Goal: Complete application form: Complete application form

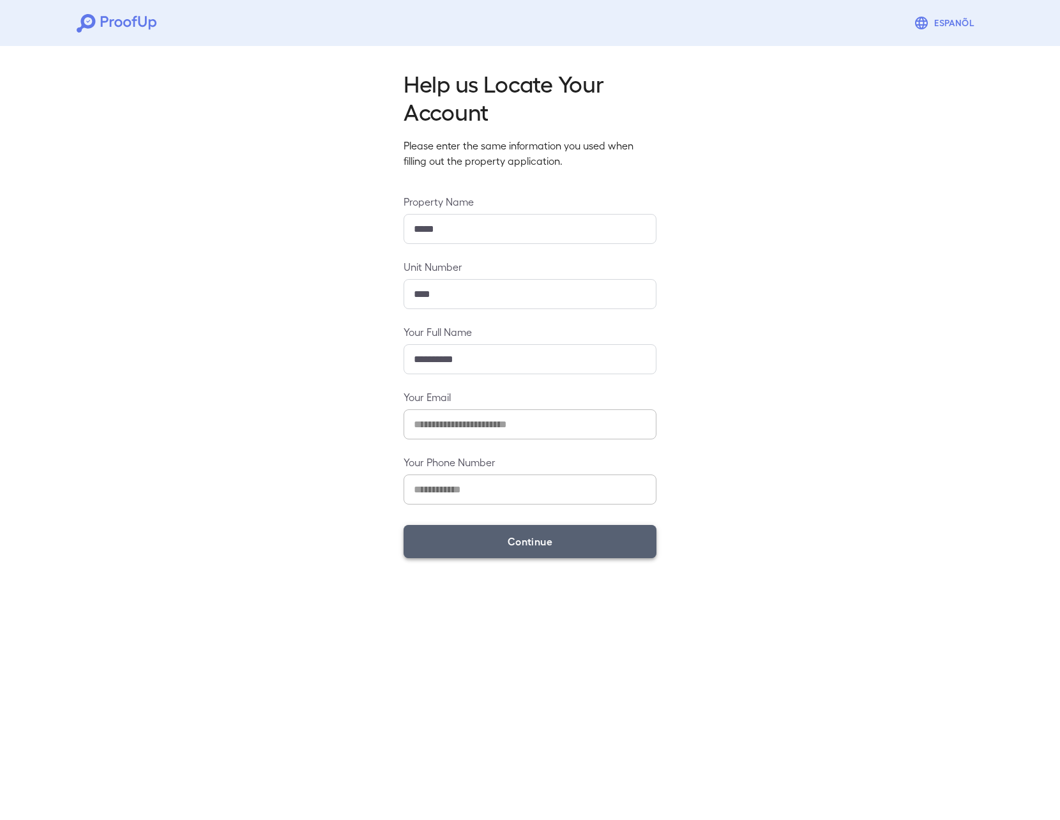
click at [508, 538] on button "Continue" at bounding box center [530, 541] width 253 height 33
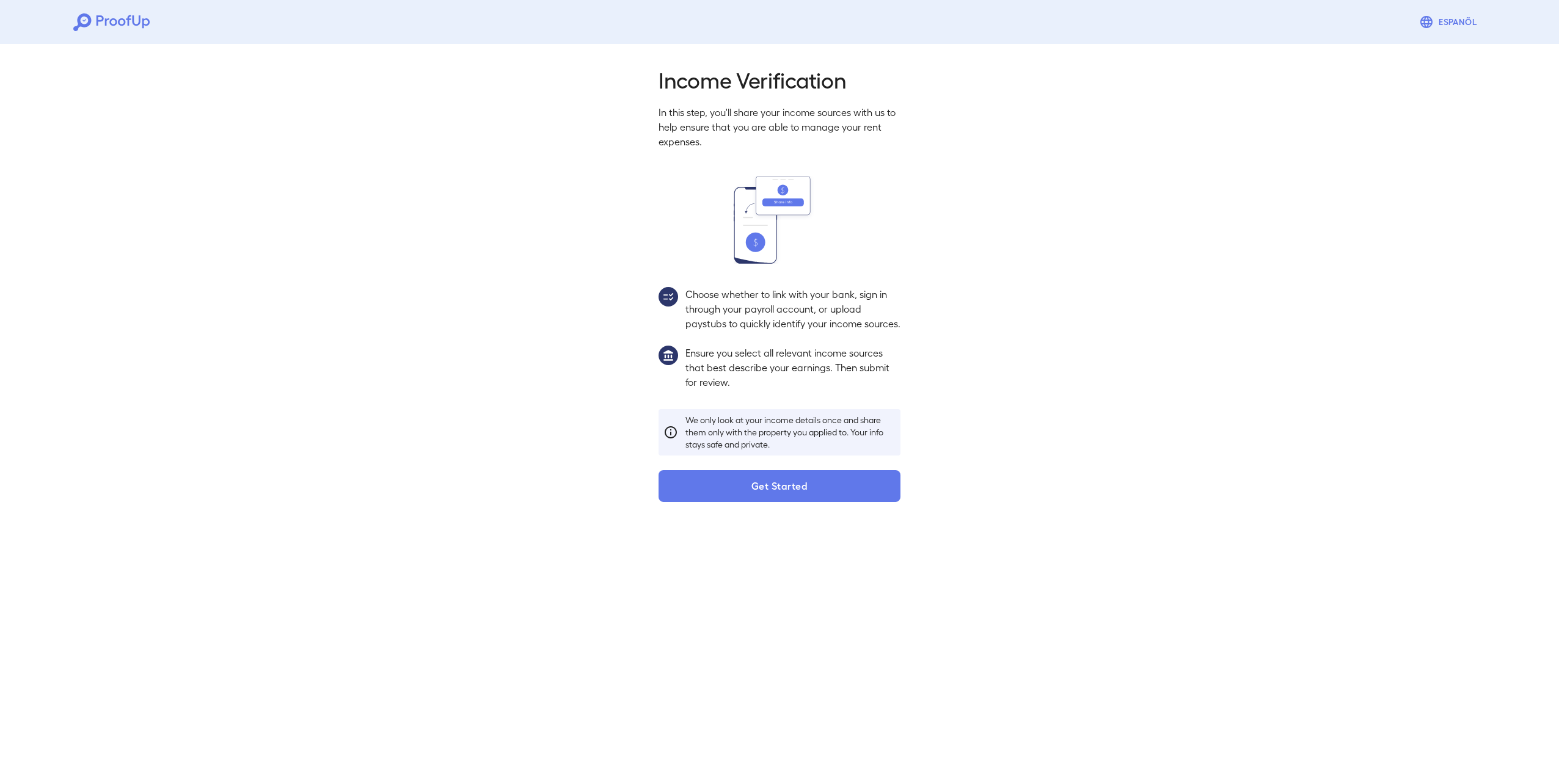
click at [705, 309] on p "Choose whether to link with your bank, sign in through your payroll account, or…" at bounding box center [792, 309] width 215 height 44
click at [782, 498] on button "Get Started" at bounding box center [779, 486] width 242 height 32
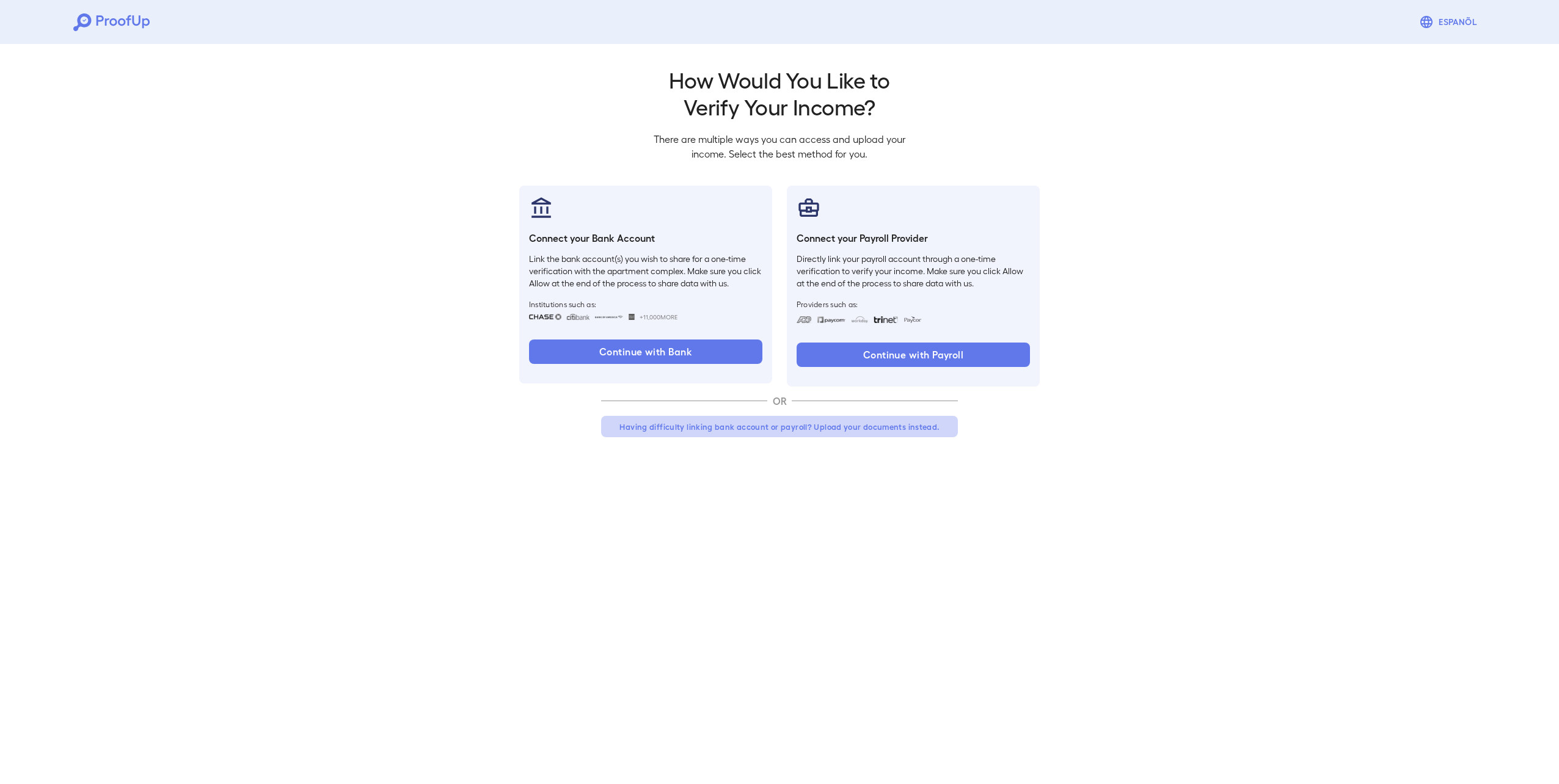
click at [785, 430] on button "Having difficulty linking bank account or payroll? Upload your documents instea…" at bounding box center [779, 426] width 357 height 22
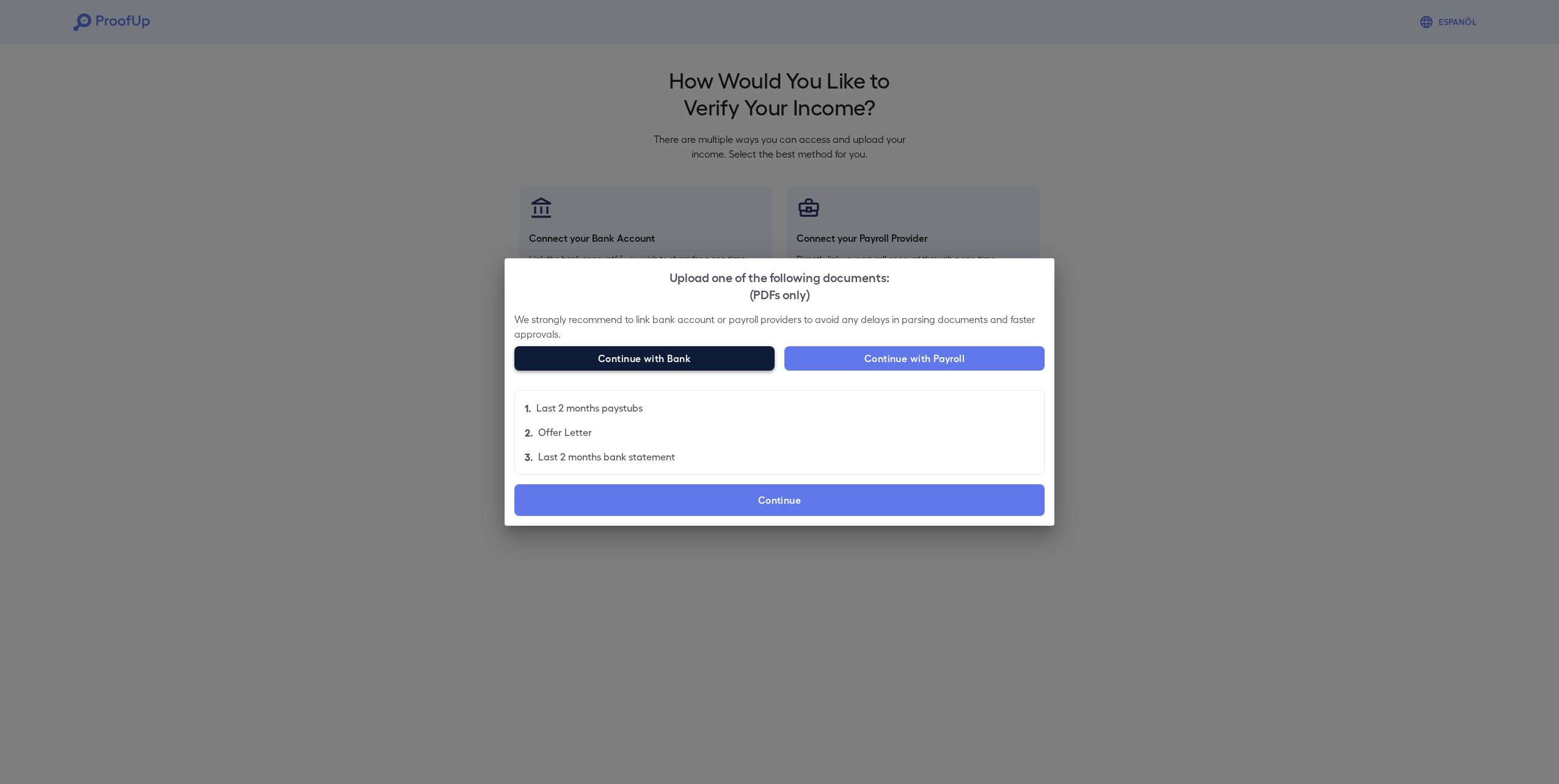
click at [714, 366] on button "Continue with Bank" at bounding box center [645, 359] width 260 height 25
